Goal: Task Accomplishment & Management: Complete application form

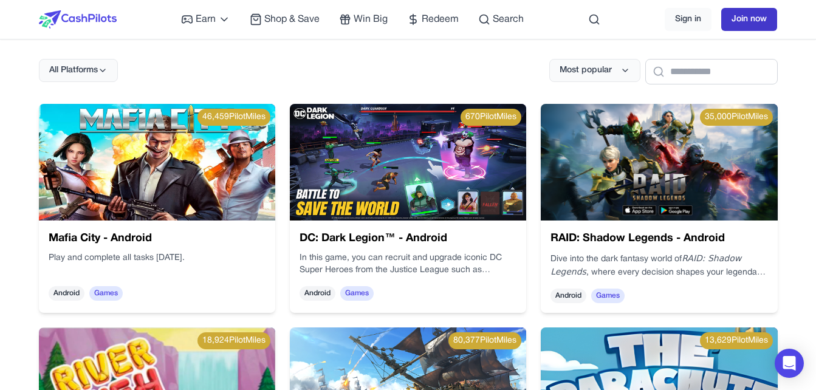
click at [766, 12] on link "Join now" at bounding box center [749, 19] width 56 height 23
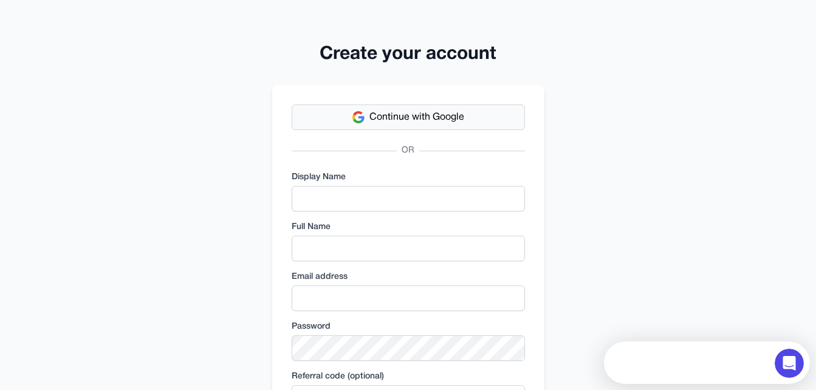
click at [437, 121] on span "Continue with Google" at bounding box center [416, 117] width 95 height 15
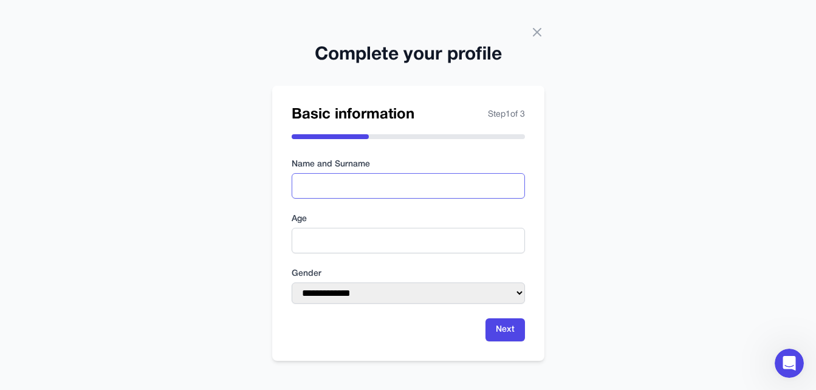
click at [337, 196] on input "text" at bounding box center [408, 186] width 233 height 26
type input "*******"
click at [341, 241] on input "number" at bounding box center [408, 241] width 233 height 26
type input "**"
click at [379, 293] on select "**********" at bounding box center [408, 292] width 233 height 21
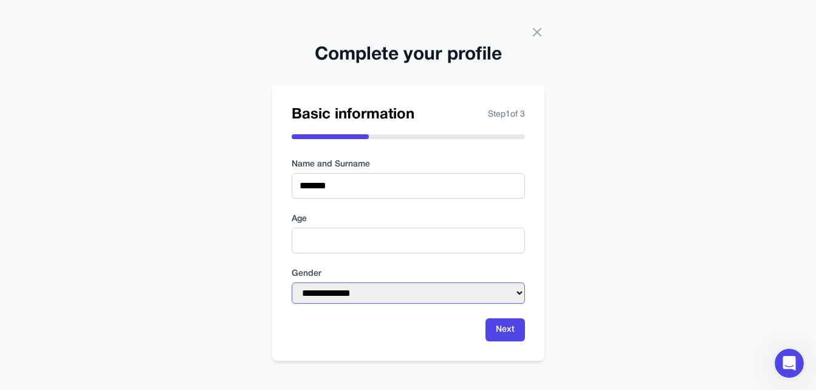
select select "****"
click at [292, 282] on select "**********" at bounding box center [408, 292] width 233 height 21
click at [500, 332] on button "Next" at bounding box center [504, 329] width 39 height 23
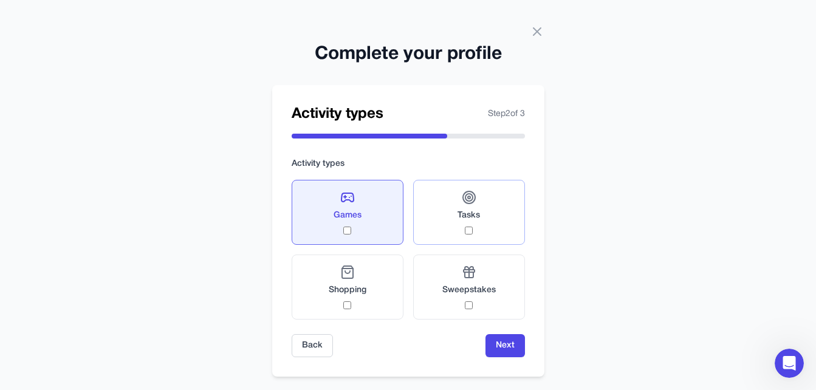
click at [479, 231] on div "Tasks" at bounding box center [468, 212] width 22 height 44
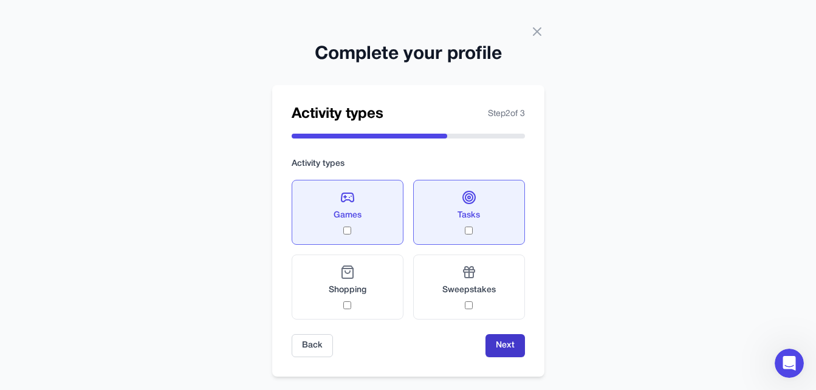
click at [507, 350] on button "Next" at bounding box center [504, 345] width 39 height 23
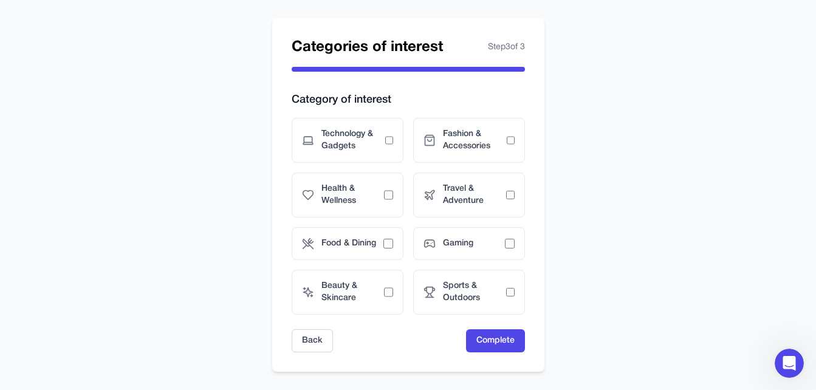
scroll to position [66, 0]
click at [499, 250] on span "Gaming" at bounding box center [474, 244] width 62 height 12
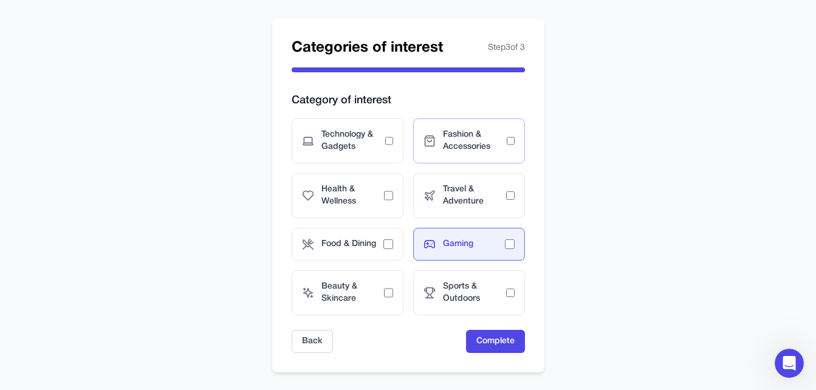
click at [472, 134] on span "Fashion & Accessories" at bounding box center [475, 141] width 64 height 24
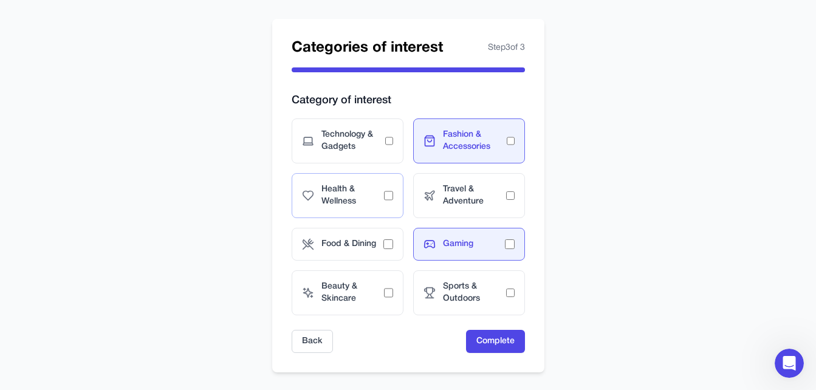
click at [341, 197] on span "Health & Wellness" at bounding box center [352, 195] width 63 height 24
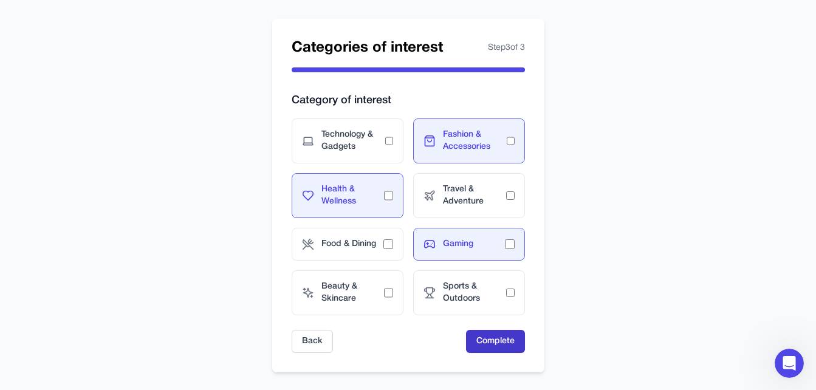
click at [508, 341] on button "Complete" at bounding box center [495, 341] width 59 height 23
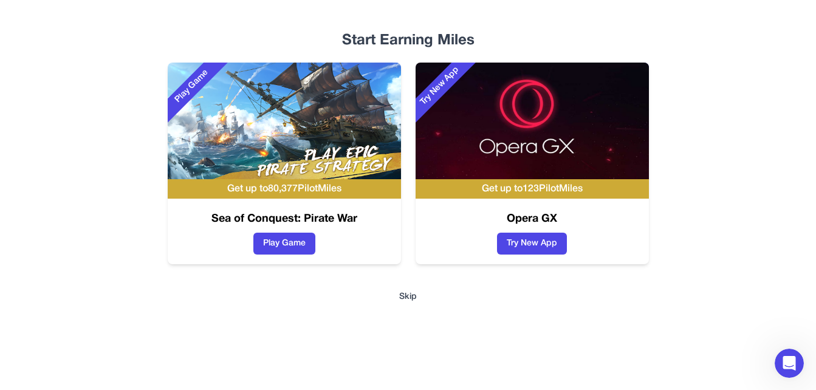
scroll to position [15, 0]
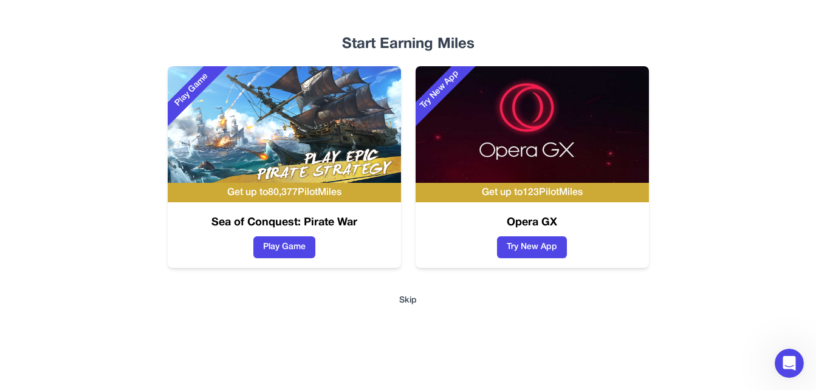
click at [410, 299] on button "Skip" at bounding box center [408, 301] width 18 height 12
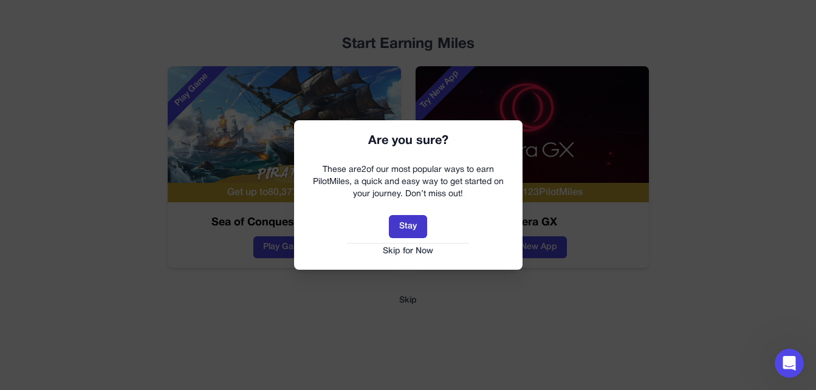
click at [405, 230] on button "Stay" at bounding box center [408, 226] width 38 height 23
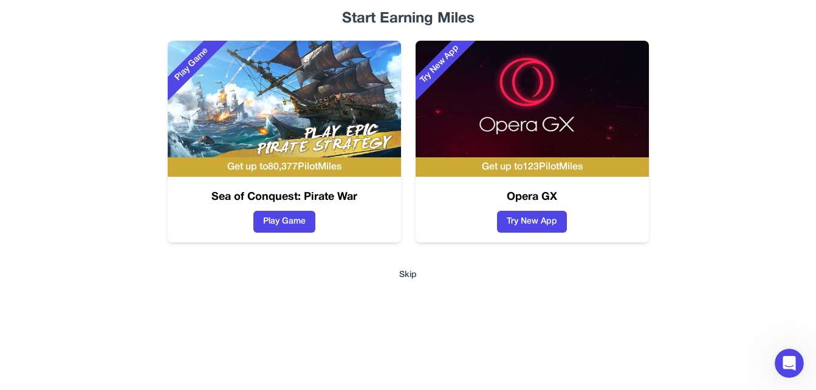
scroll to position [39, 0]
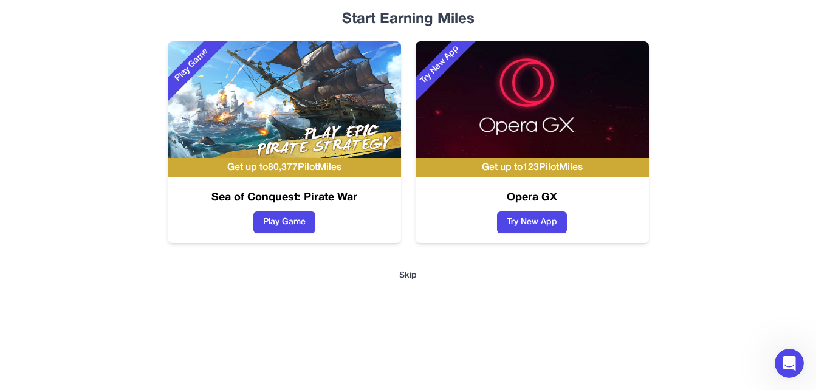
click at [414, 272] on button "Skip" at bounding box center [408, 276] width 18 height 12
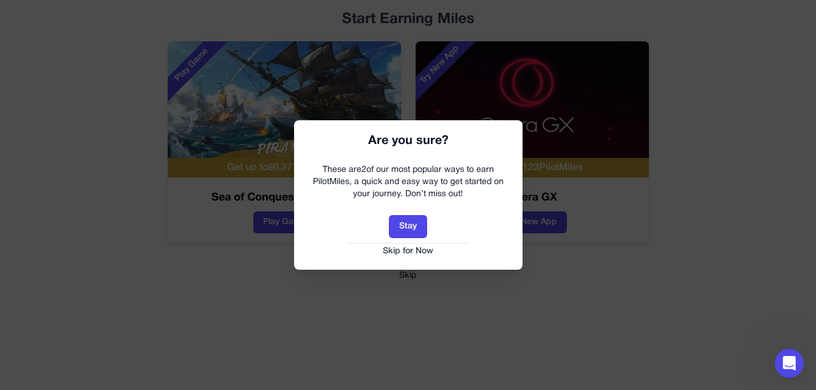
click at [411, 254] on button "Skip for Now" at bounding box center [408, 251] width 204 height 12
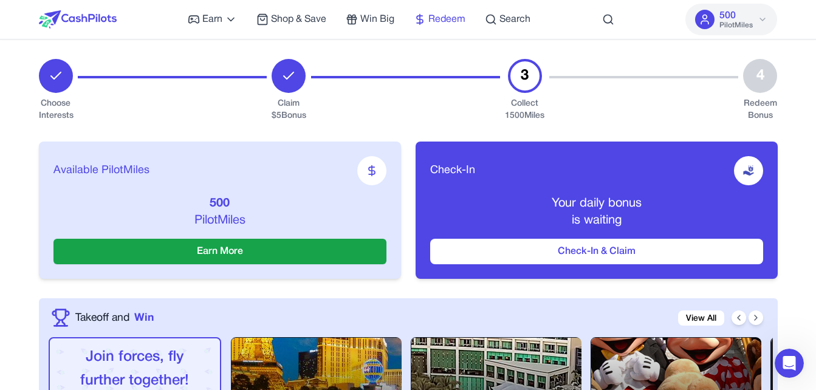
click at [454, 22] on span "Redeem" at bounding box center [446, 19] width 37 height 15
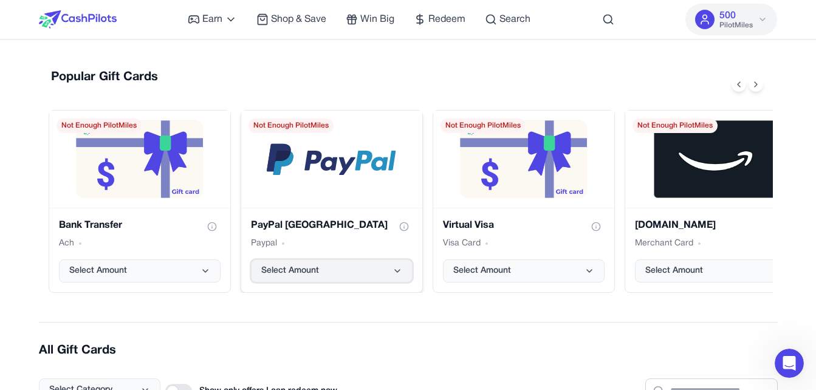
click at [328, 265] on button "Select Amount" at bounding box center [332, 270] width 162 height 23
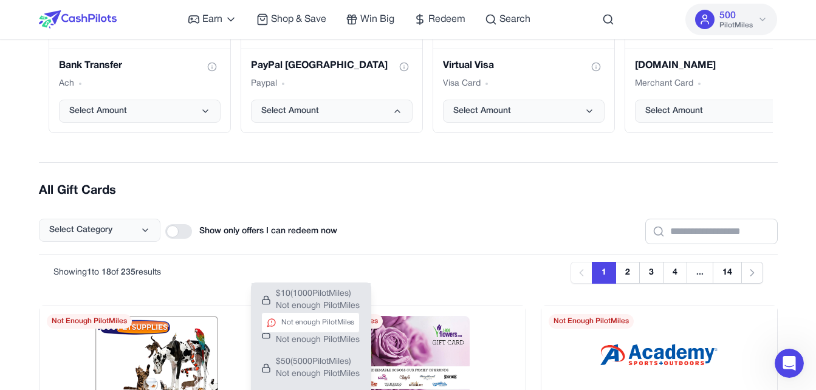
scroll to position [160, 0]
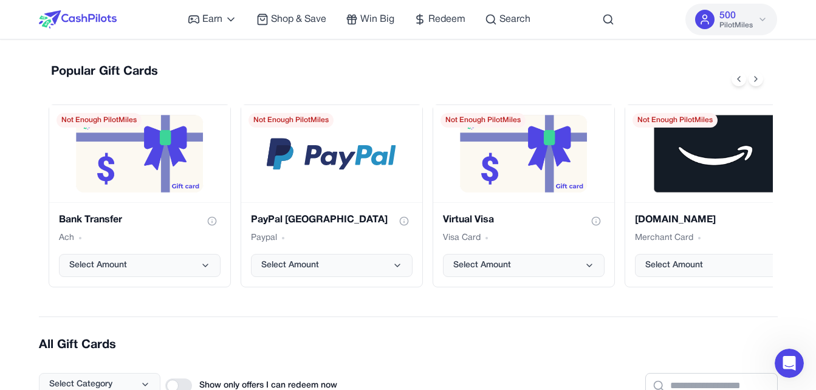
scroll to position [0, 0]
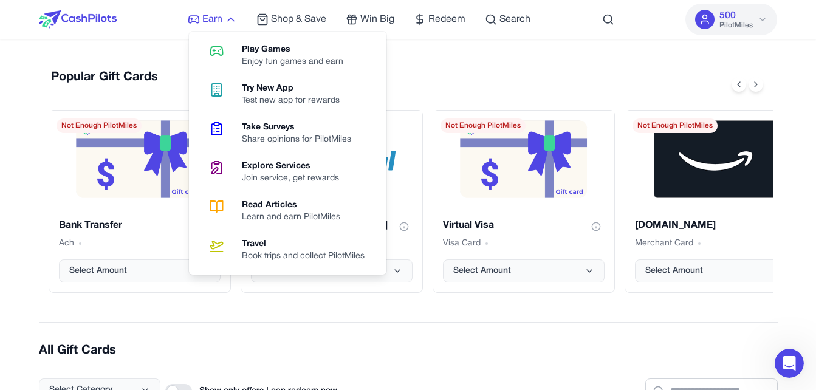
click at [208, 22] on span "Earn" at bounding box center [212, 19] width 20 height 15
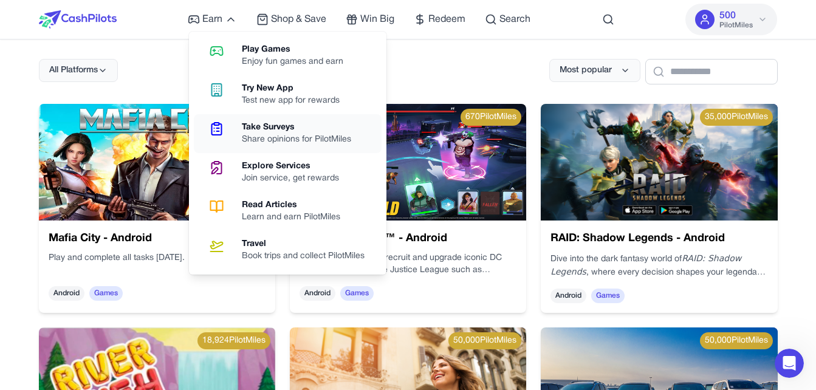
click at [323, 130] on div "Take Surveys" at bounding box center [301, 127] width 119 height 12
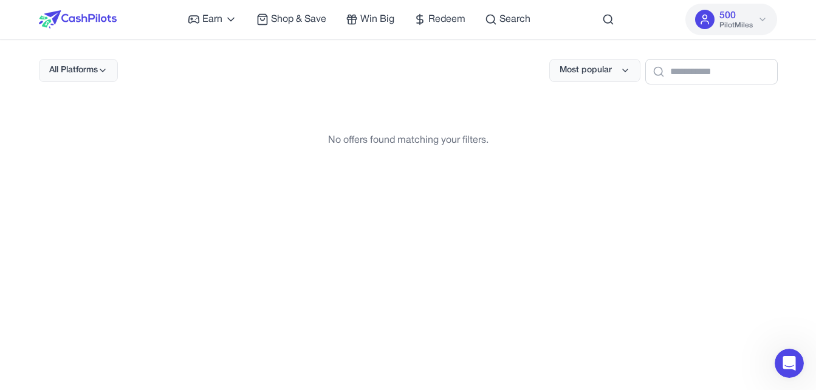
click at [703, 19] on icon at bounding box center [705, 19] width 12 height 12
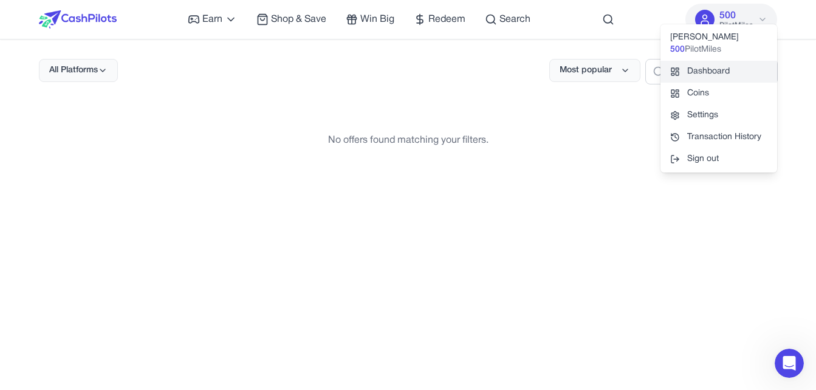
click at [722, 78] on link "Dashboard" at bounding box center [718, 72] width 117 height 22
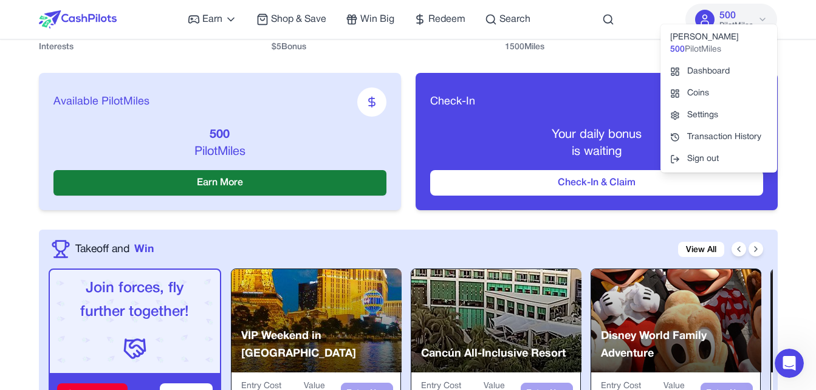
scroll to position [70, 0]
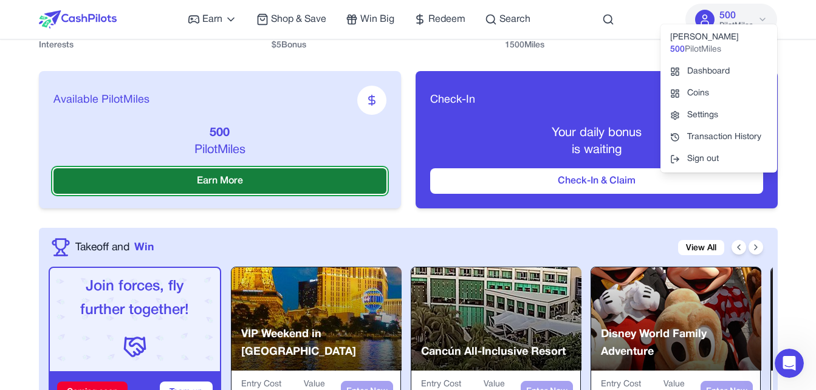
click at [184, 183] on button "Earn More" at bounding box center [219, 181] width 333 height 26
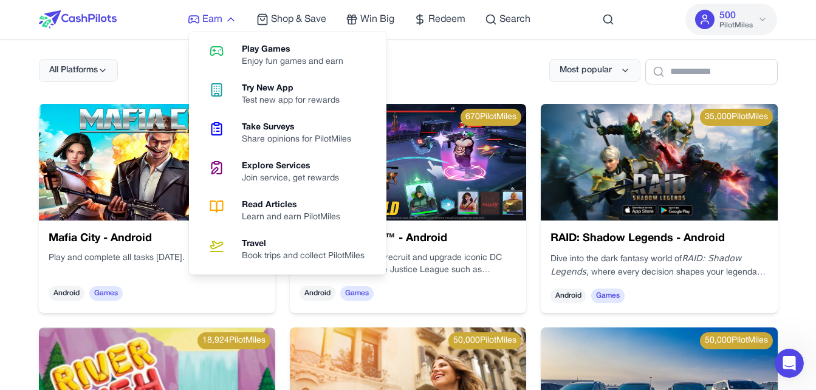
click at [236, 23] on icon at bounding box center [231, 19] width 12 height 12
click at [296, 139] on div "Share opinions for PilotMiles" at bounding box center [301, 140] width 119 height 12
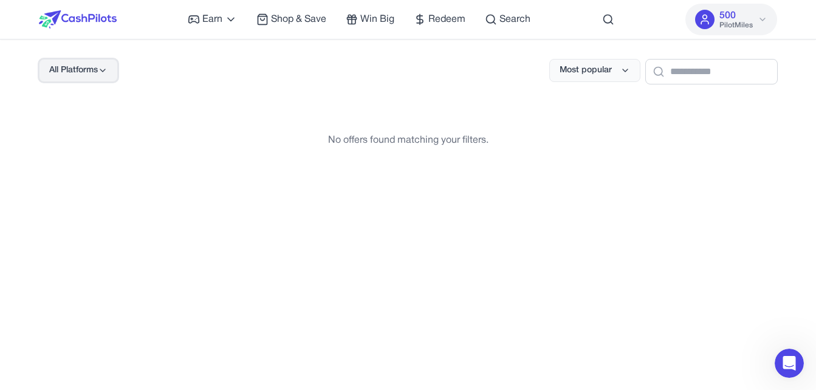
click at [65, 70] on span "All Platforms" at bounding box center [73, 70] width 49 height 12
click at [95, 127] on div "Web" at bounding box center [77, 124] width 76 height 26
click at [376, 21] on span "Win Big" at bounding box center [377, 19] width 34 height 15
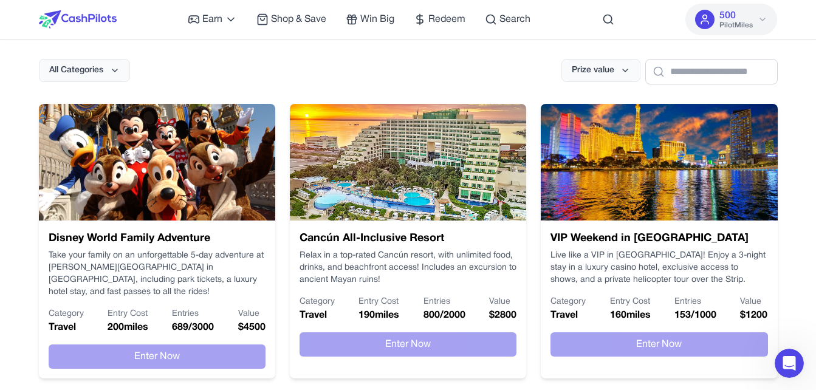
click at [705, 16] on icon at bounding box center [705, 19] width 12 height 12
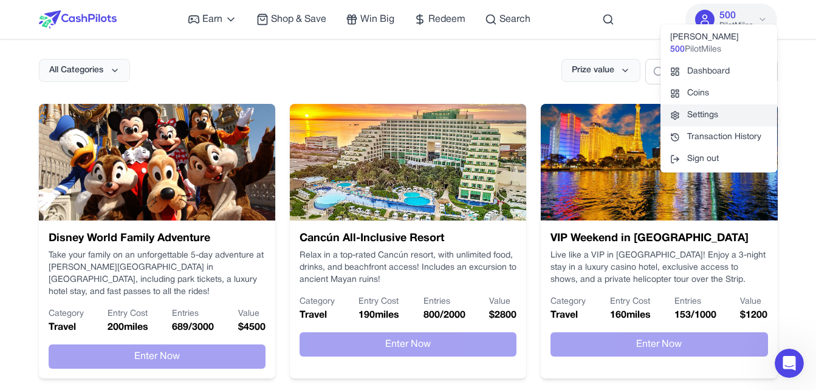
click at [726, 125] on link "Settings" at bounding box center [718, 115] width 117 height 22
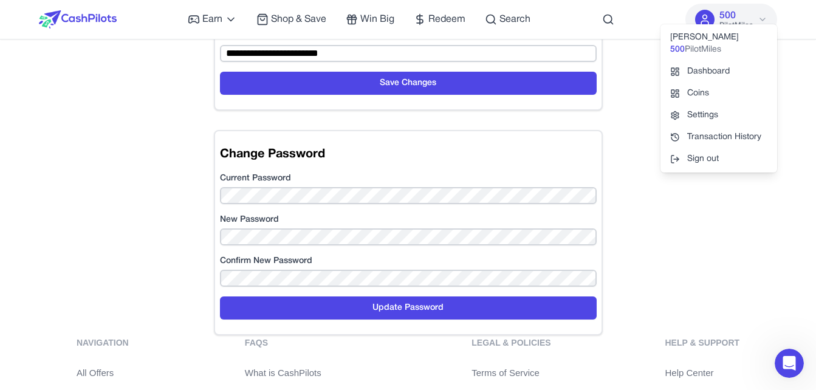
scroll to position [162, 0]
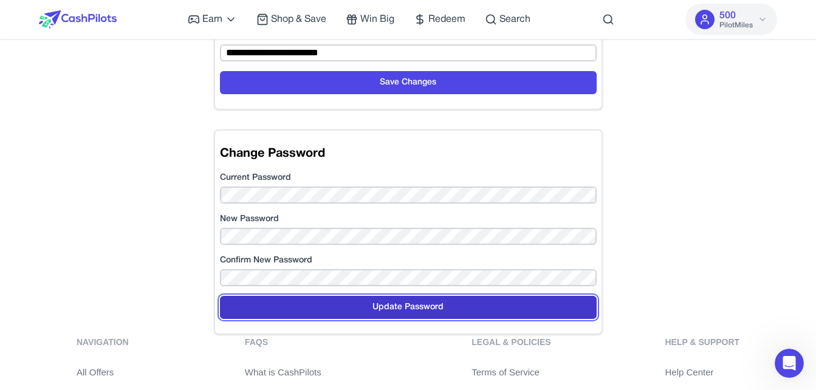
click at [313, 302] on button "Update Password" at bounding box center [408, 307] width 377 height 23
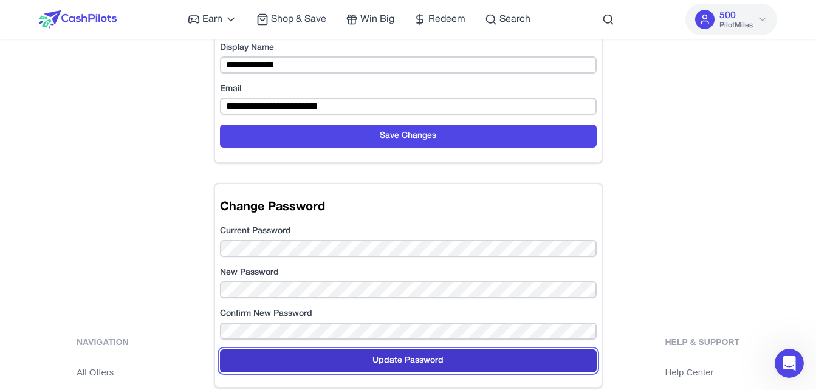
click at [366, 360] on button "Update Password" at bounding box center [408, 360] width 377 height 23
click at [314, 364] on button "Update Password" at bounding box center [408, 360] width 377 height 23
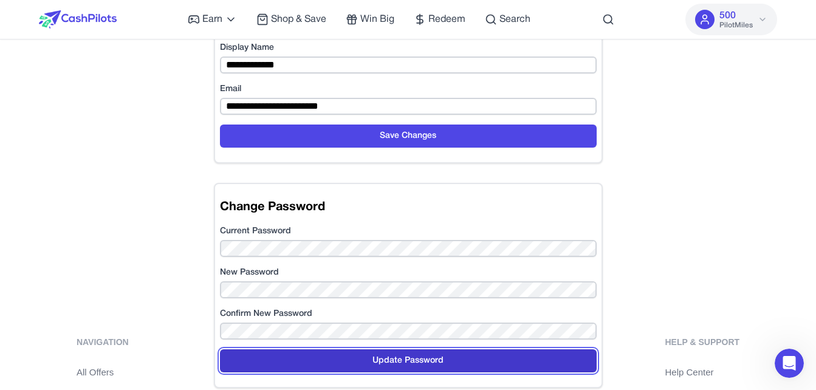
click at [314, 364] on button "Update Password" at bounding box center [408, 360] width 377 height 23
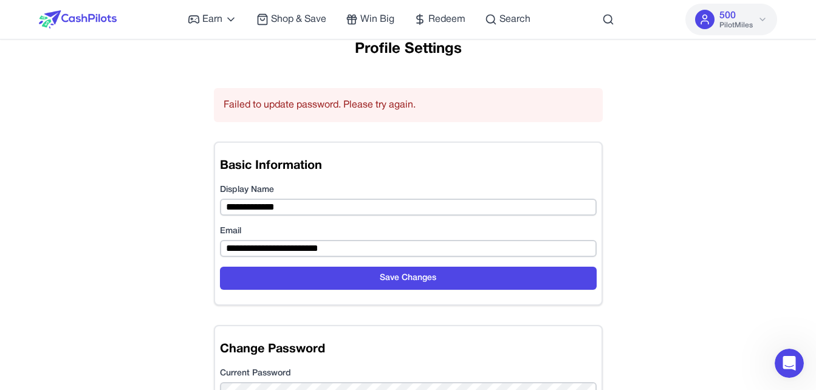
scroll to position [0, 0]
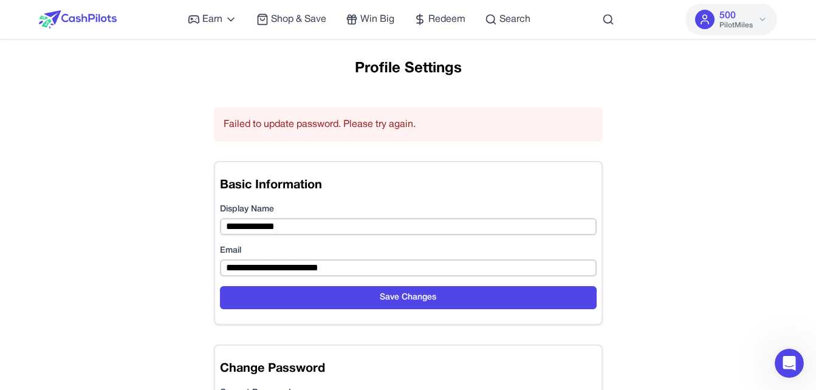
click at [64, 22] on img at bounding box center [78, 19] width 78 height 18
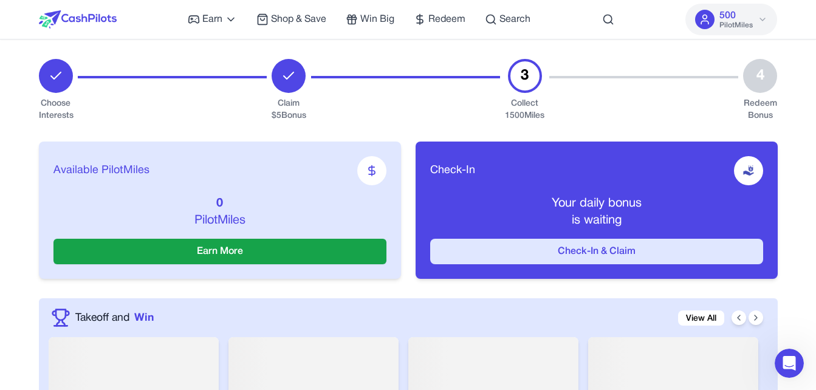
click at [545, 261] on button "Check-In & Claim" at bounding box center [596, 252] width 333 height 26
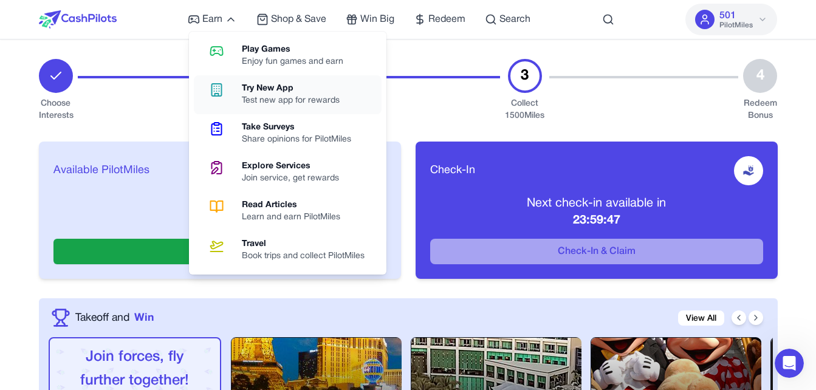
click at [291, 94] on div "Try New App" at bounding box center [296, 89] width 108 height 12
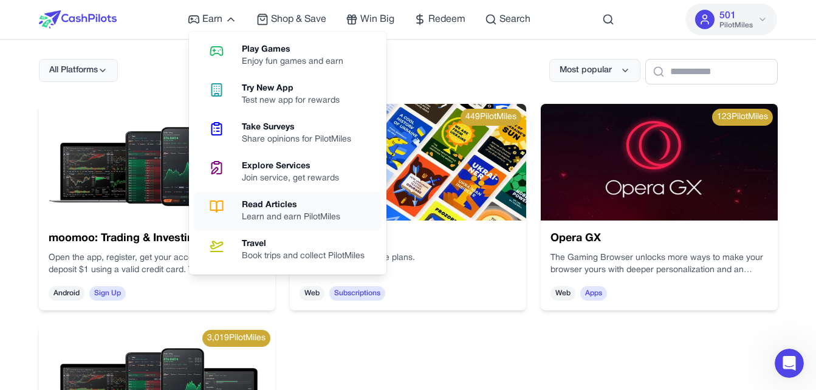
click at [338, 211] on div "Read Articles" at bounding box center [296, 205] width 108 height 12
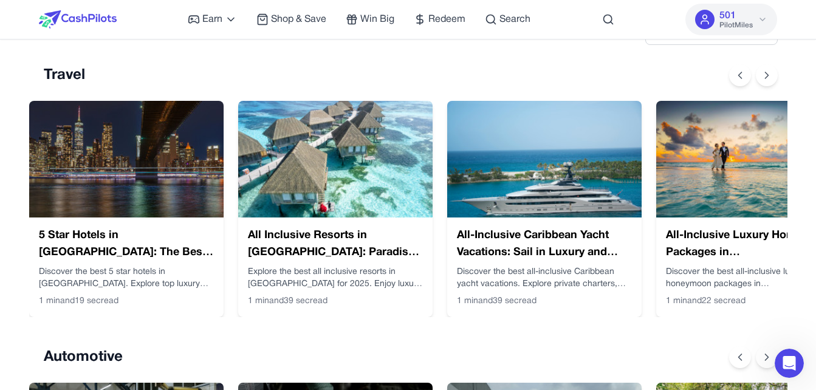
scroll to position [40, 0]
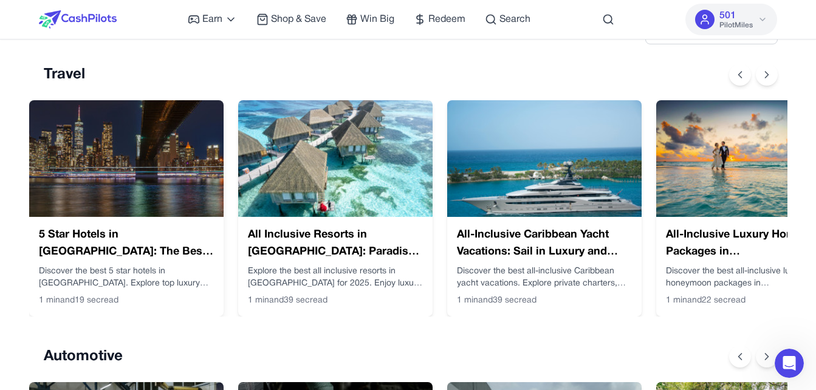
click at [94, 200] on img at bounding box center [126, 158] width 194 height 117
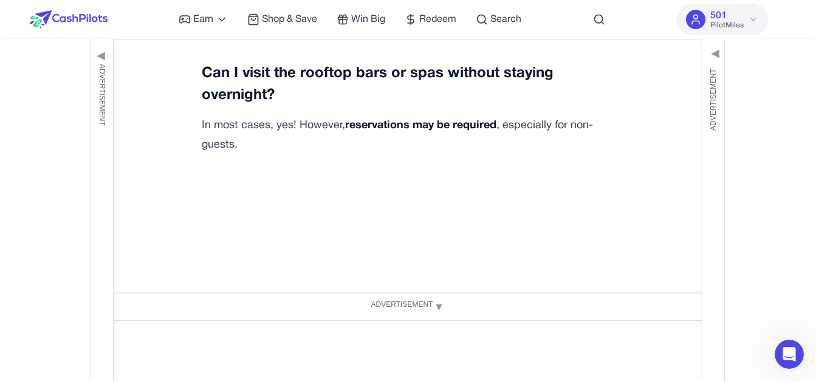
scroll to position [4334, 18]
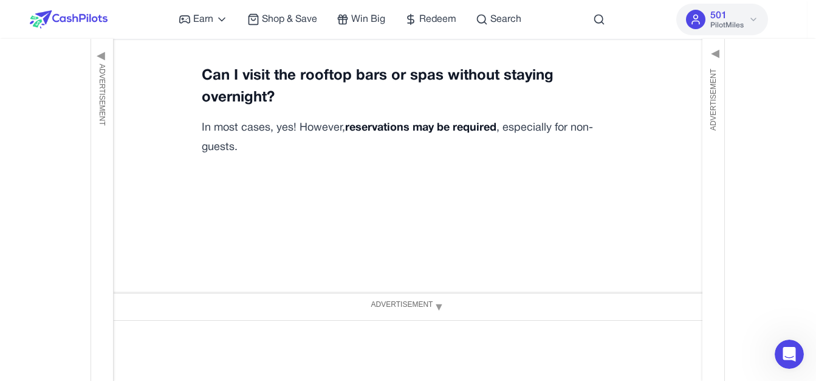
click at [410, 361] on button "Claim Article" at bounding box center [399, 373] width 76 height 24
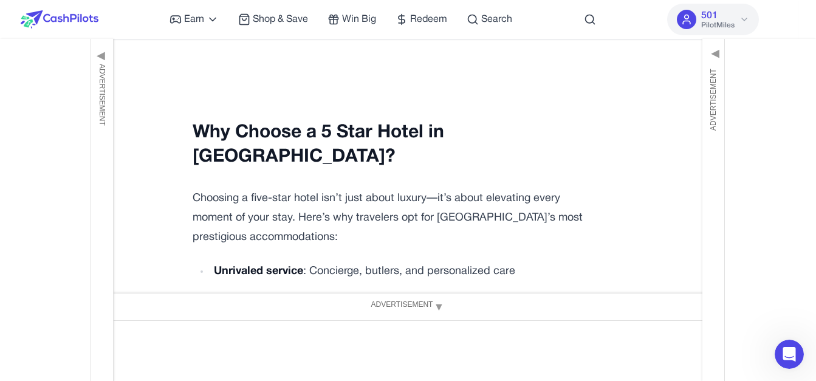
scroll to position [0, 18]
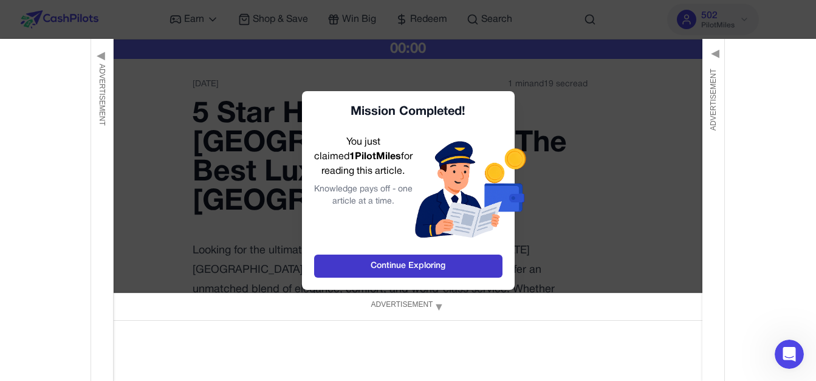
click at [417, 271] on link "Continue Exploring" at bounding box center [408, 265] width 188 height 23
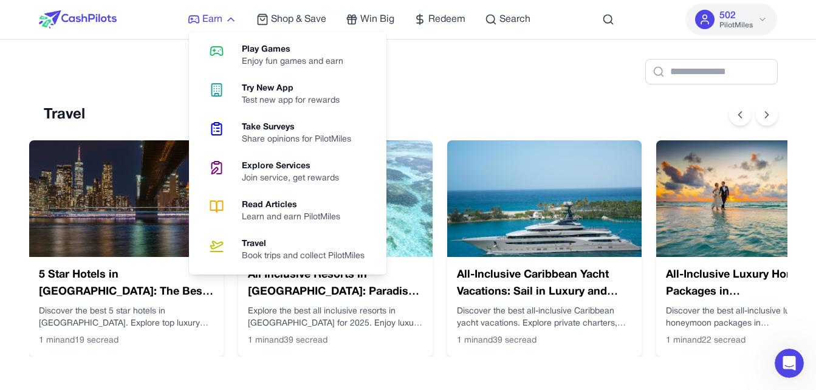
click at [221, 26] on span "Earn" at bounding box center [212, 19] width 20 height 15
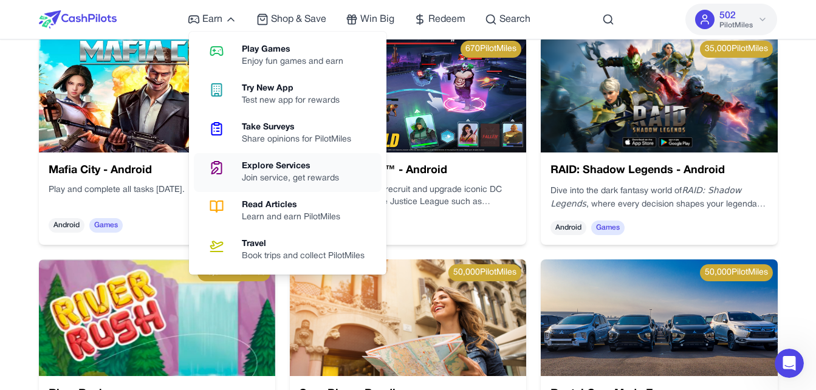
scroll to position [69, 0]
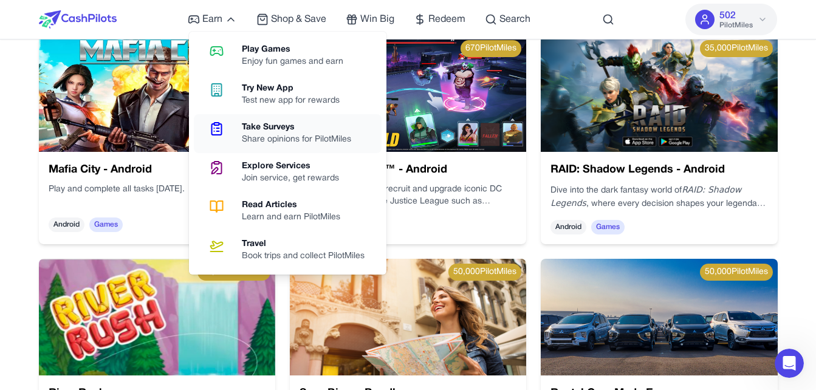
click at [272, 137] on div "Share opinions for PilotMiles" at bounding box center [301, 140] width 119 height 12
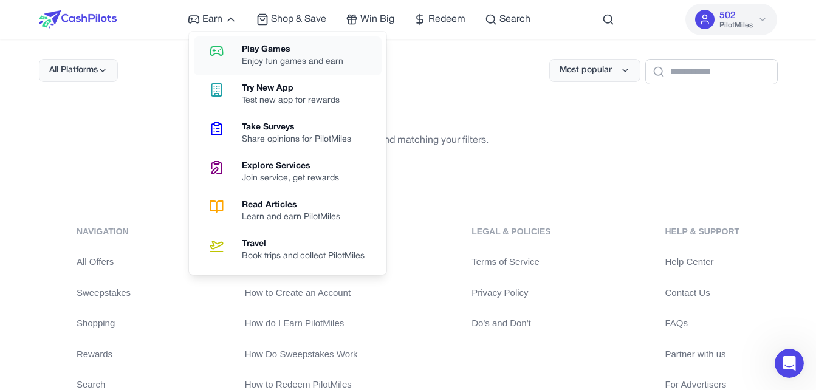
click at [278, 63] on div "Enjoy fun games and earn" at bounding box center [297, 62] width 111 height 12
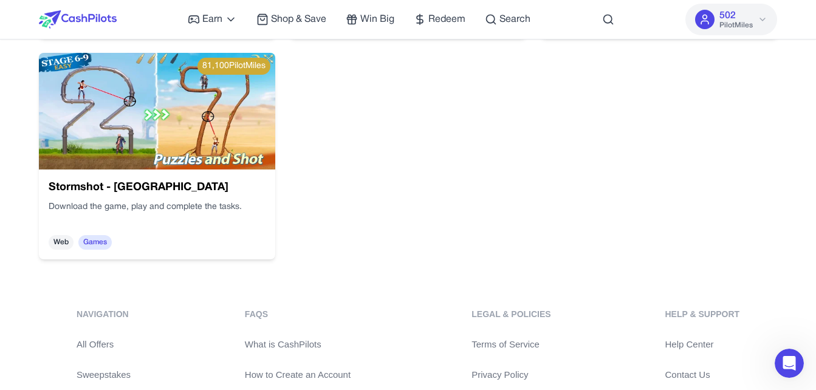
scroll to position [1600, 0]
click at [152, 147] on img at bounding box center [157, 111] width 236 height 117
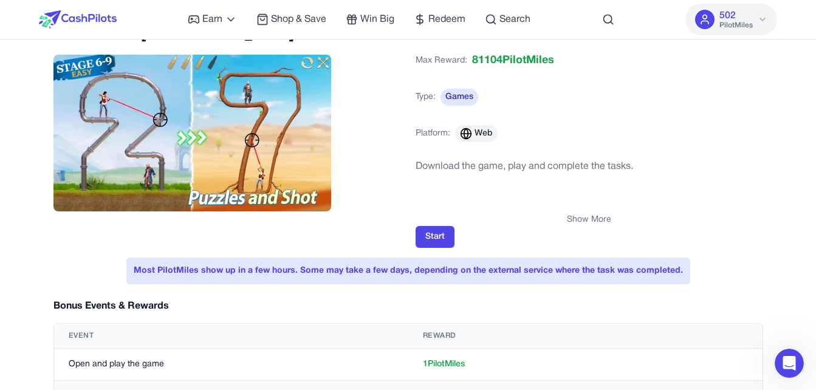
scroll to position [32, 0]
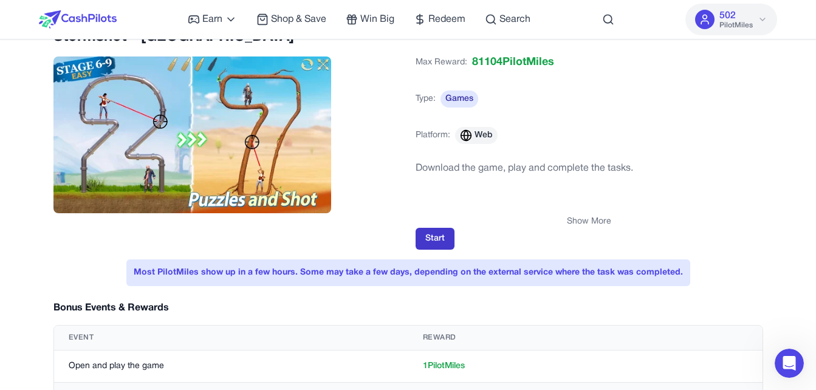
click at [429, 247] on button "Start" at bounding box center [434, 239] width 39 height 22
